Goal: Navigation & Orientation: Find specific page/section

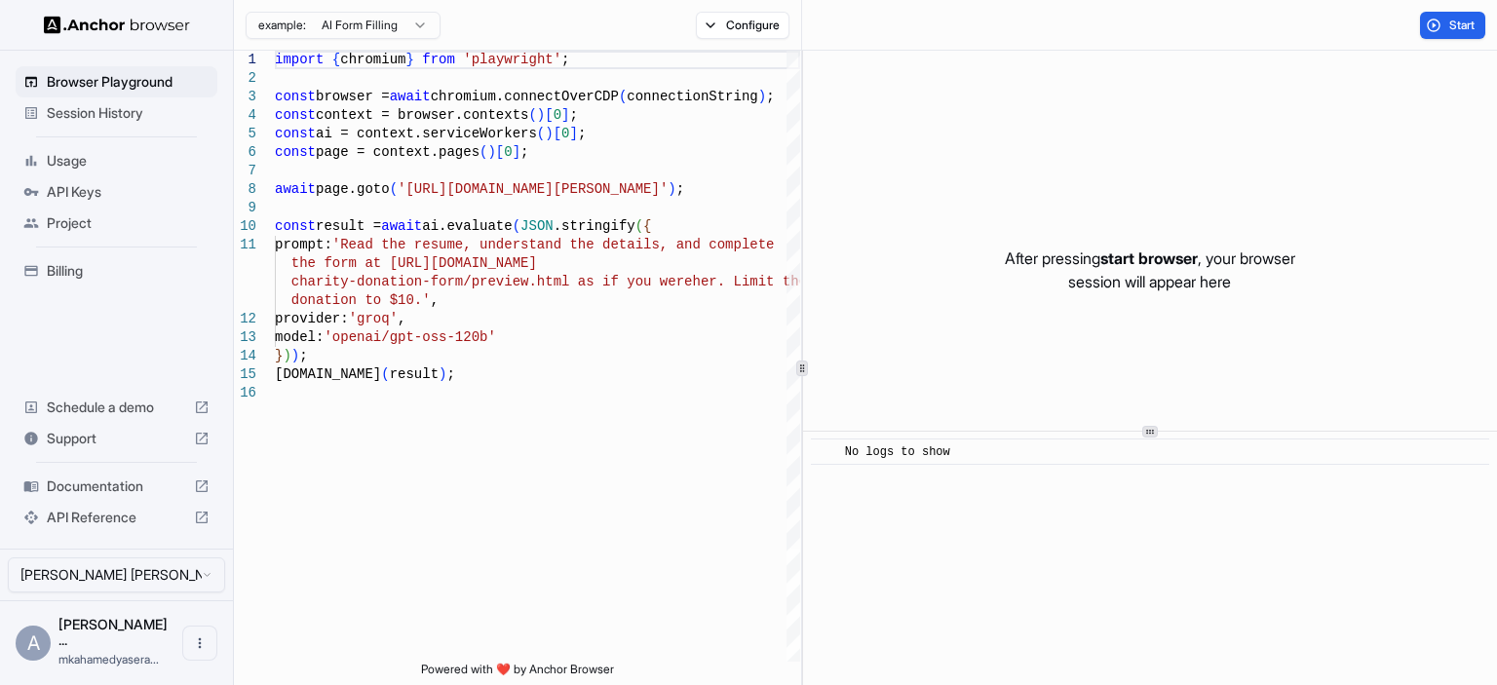
click at [124, 112] on span "Session History" at bounding box center [128, 112] width 163 height 19
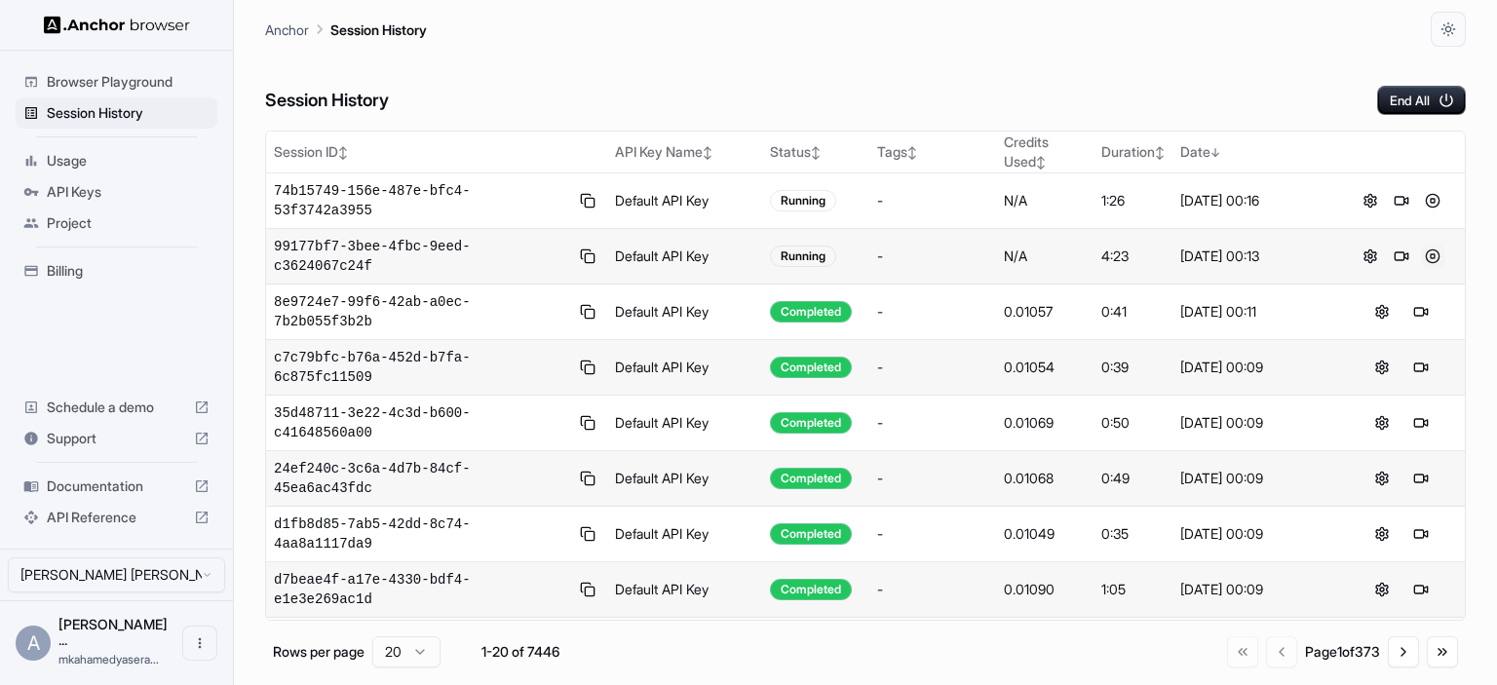
click at [1423, 245] on button at bounding box center [1432, 256] width 23 height 23
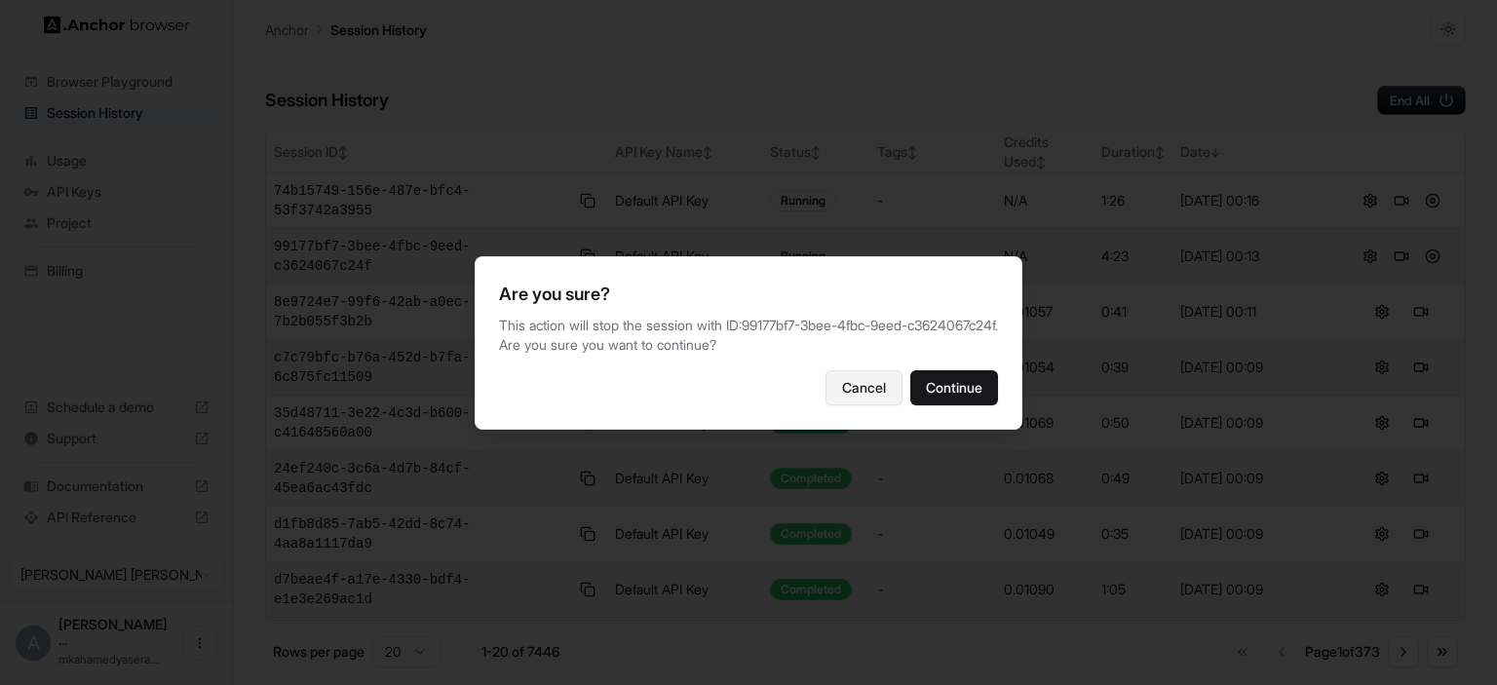
click at [847, 383] on button "Cancel" at bounding box center [863, 387] width 77 height 35
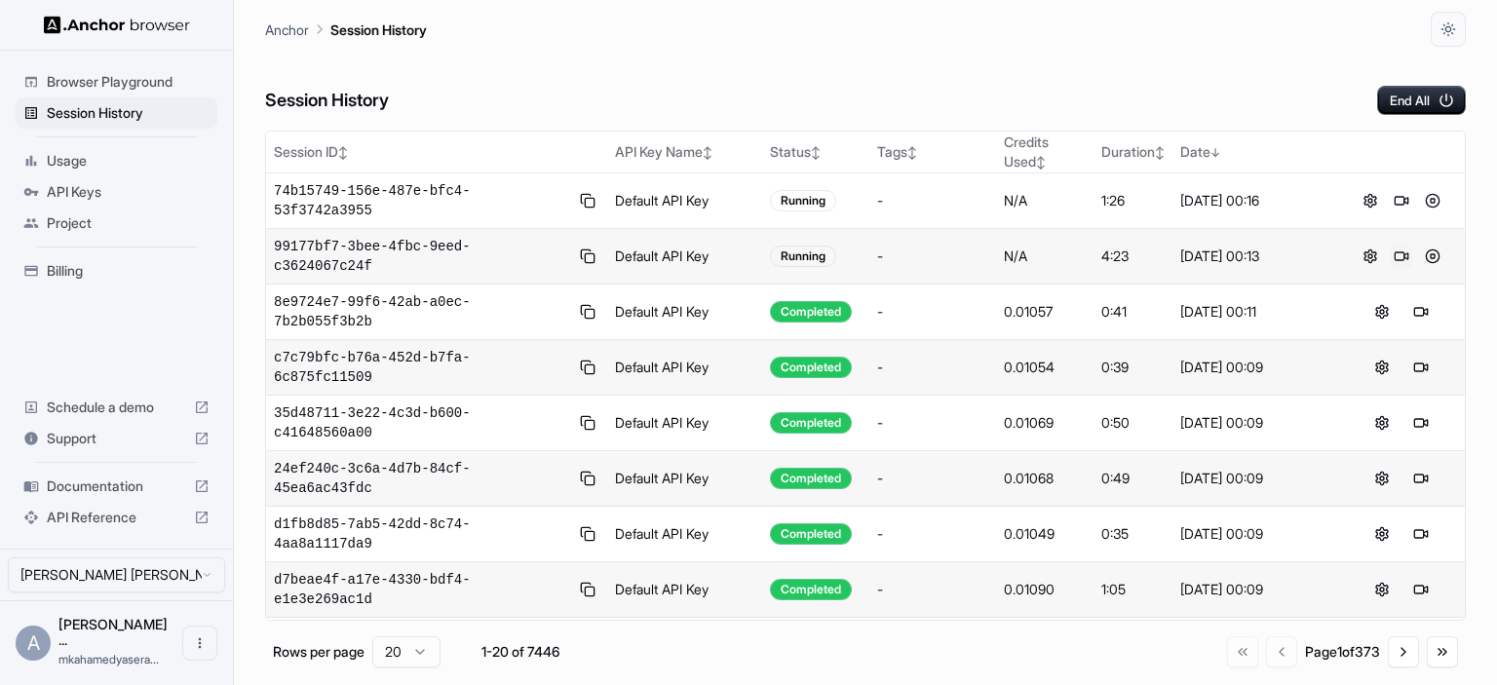
click at [1389, 245] on button at bounding box center [1400, 256] width 23 height 23
click at [1423, 193] on button at bounding box center [1432, 200] width 23 height 23
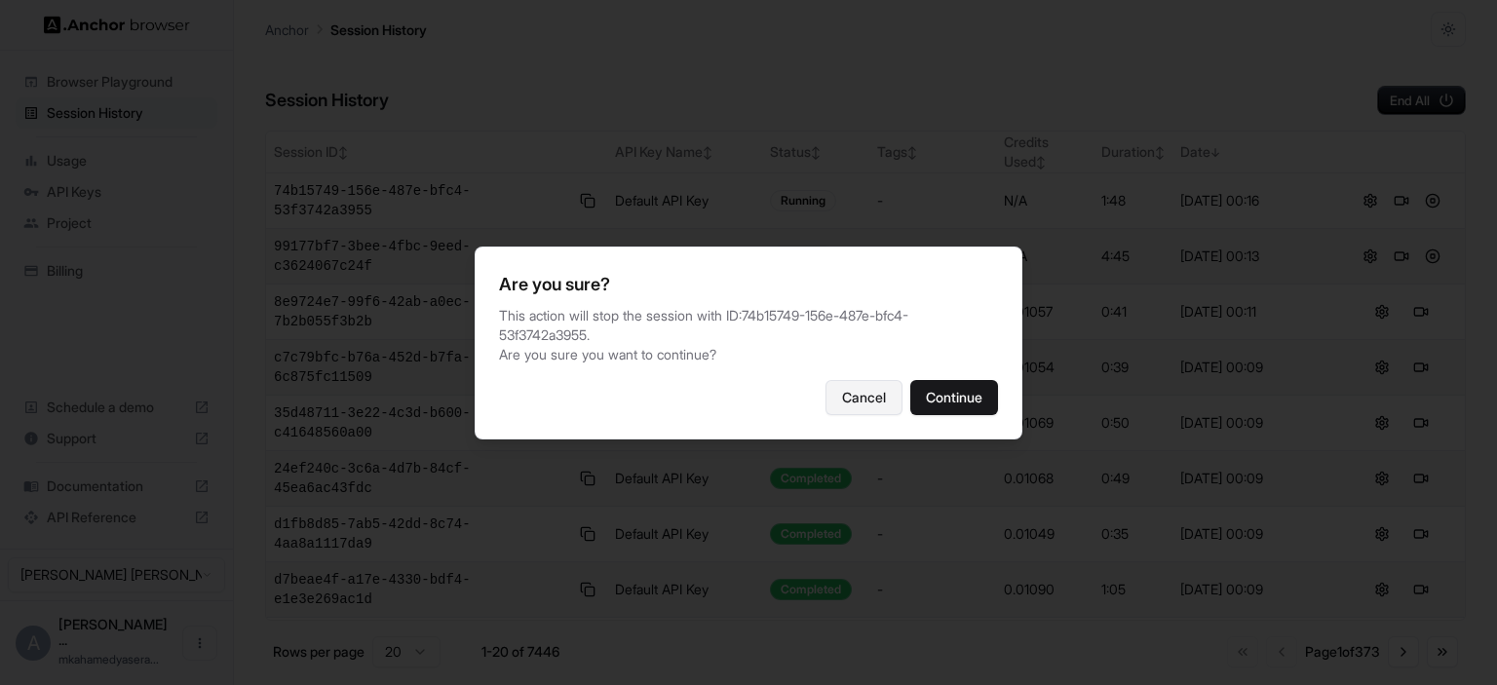
click at [857, 386] on button "Cancel" at bounding box center [863, 397] width 77 height 35
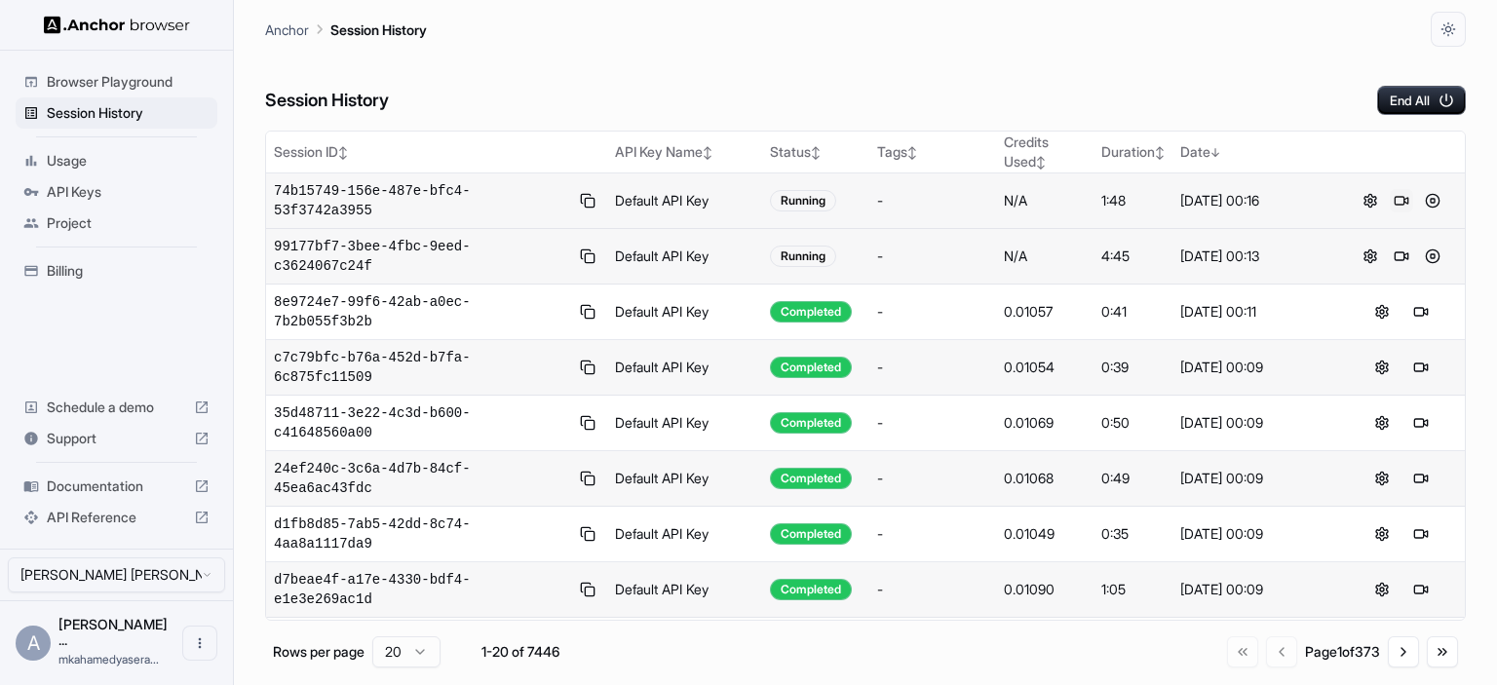
click at [1389, 198] on button at bounding box center [1400, 200] width 23 height 23
